Goal: Book appointment/travel/reservation

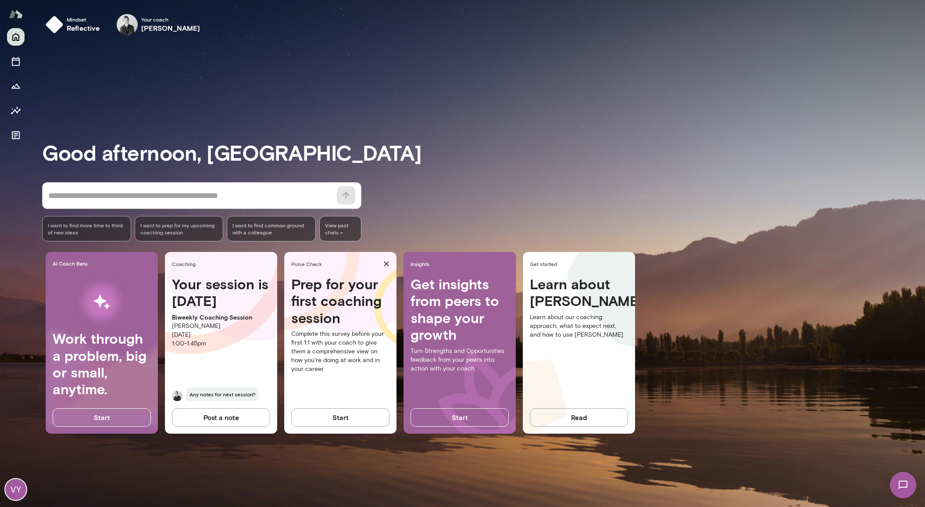
click at [40, 122] on div "Mindset reflective Your coach [PERSON_NAME] Your coach Tré Good afternoon, [PER…" at bounding box center [479, 253] width 894 height 507
click at [12, 67] on button "Sessions" at bounding box center [16, 62] width 18 height 18
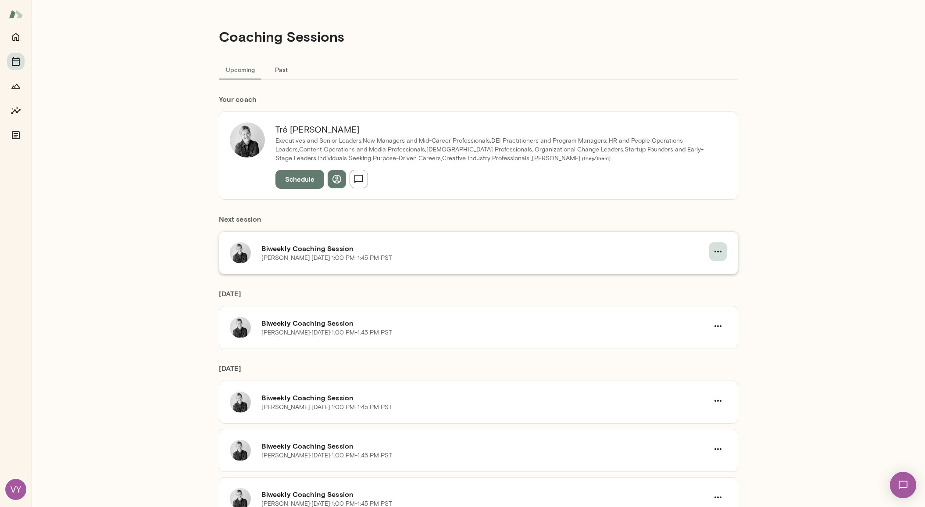
click at [713, 252] on icon "button" at bounding box center [718, 251] width 11 height 11
click at [755, 244] on div at bounding box center [462, 253] width 925 height 507
click at [282, 185] on button "Schedule" at bounding box center [299, 179] width 49 height 18
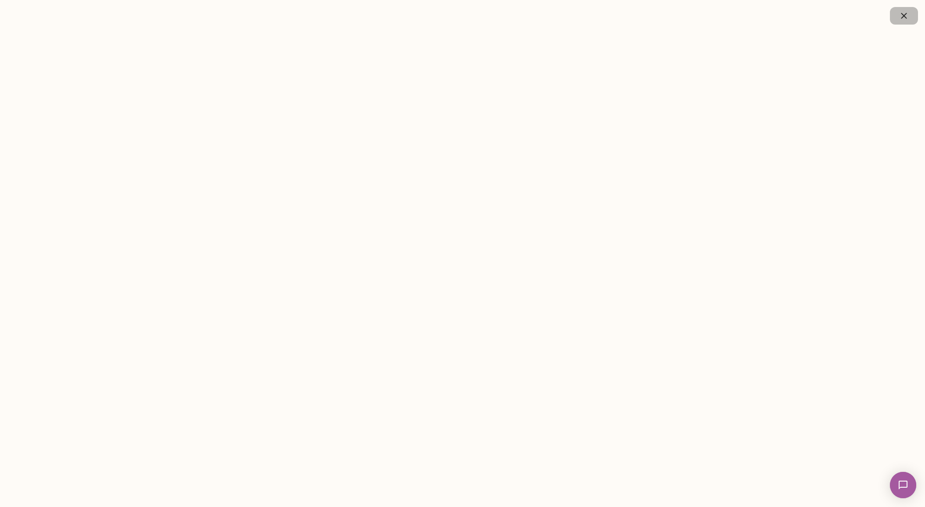
click at [904, 18] on icon "button" at bounding box center [904, 16] width 11 height 11
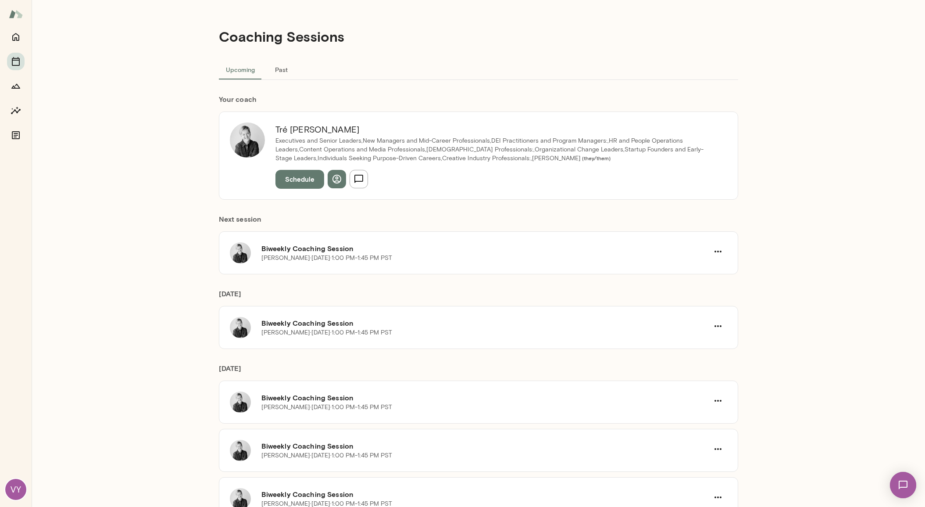
click at [902, 491] on img at bounding box center [903, 485] width 36 height 36
click at [848, 485] on div "Coaching Sessions Upcoming Past Your coach [PERSON_NAME] Executives and Senior …" at bounding box center [479, 253] width 894 height 507
click at [908, 482] on img at bounding box center [903, 485] width 26 height 26
click at [716, 256] on button "button" at bounding box center [718, 251] width 18 height 18
click at [760, 276] on div at bounding box center [462, 253] width 925 height 507
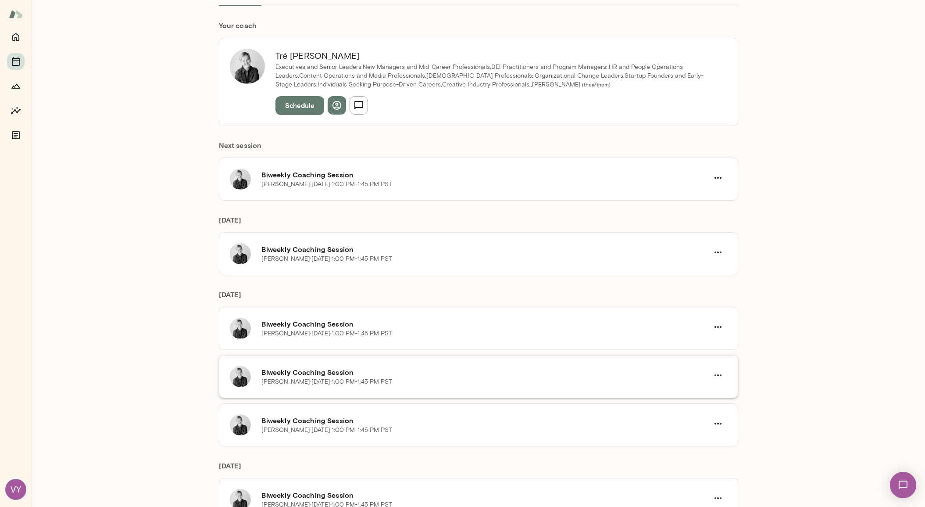
scroll to position [112, 0]
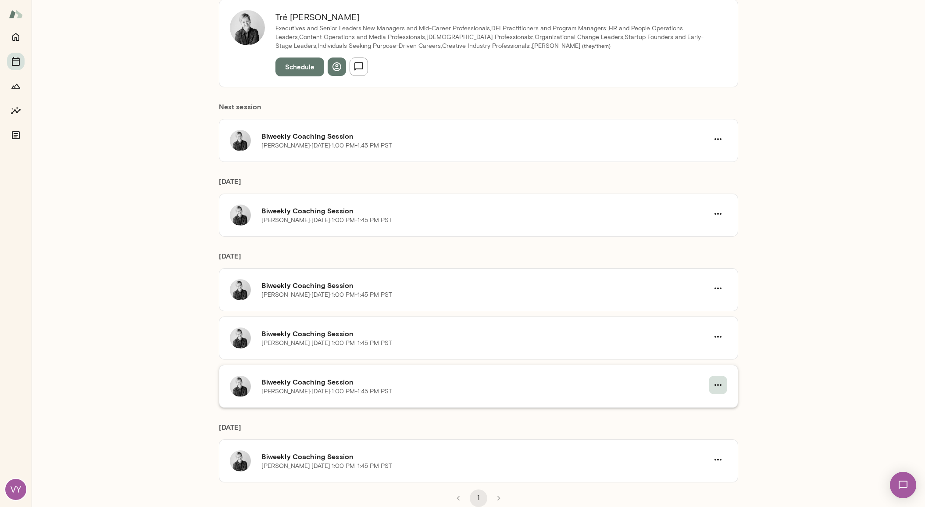
click at [720, 387] on button "button" at bounding box center [718, 384] width 18 height 18
click at [766, 330] on div at bounding box center [462, 253] width 925 height 507
